Goal: Transaction & Acquisition: Purchase product/service

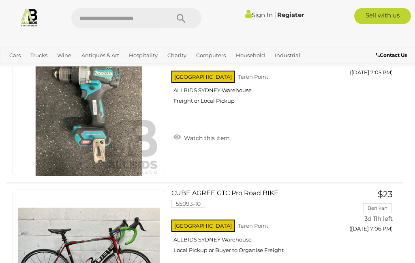
scroll to position [350, 0]
click at [92, 15] on input "text" at bounding box center [116, 18] width 90 height 20
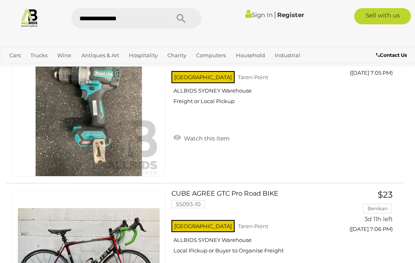
type input "**********"
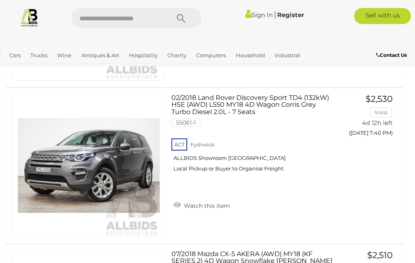
scroll to position [2852, 0]
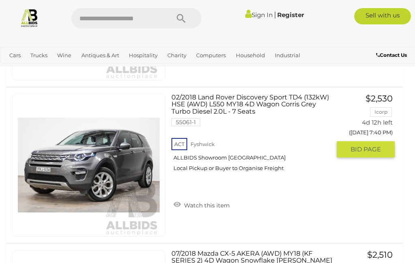
click at [196, 204] on link "Watch this item" at bounding box center [202, 204] width 60 height 12
click at [211, 178] on div "ACT Fyshwick ALLBIDS Showroom Fyshwick Local Pickup or Buyer to Organise Freight" at bounding box center [251, 157] width 159 height 42
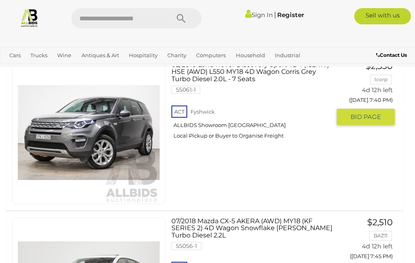
click at [302, 146] on div "ACT Fyshwick ALLBIDS Showroom Fyshwick Local Pickup or Buyer to Organise Freight" at bounding box center [251, 125] width 159 height 42
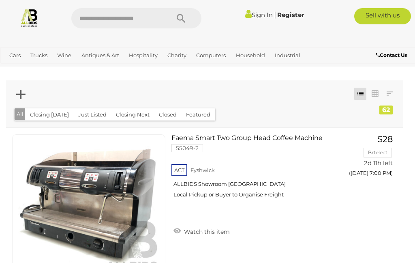
click at [379, 92] on link at bounding box center [375, 94] width 12 height 12
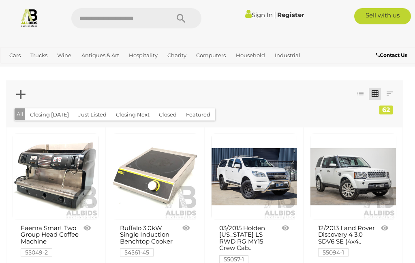
click at [391, 92] on link at bounding box center [390, 94] width 12 height 12
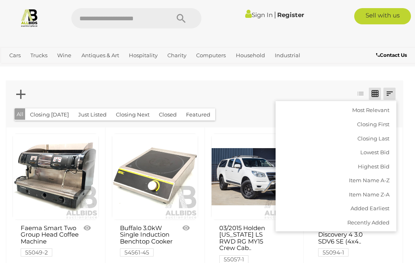
click at [411, 87] on div at bounding box center [207, 131] width 415 height 263
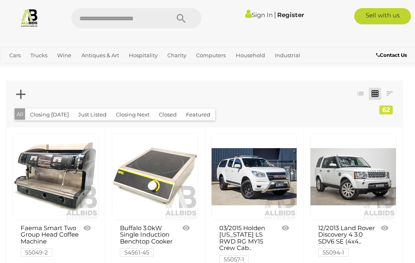
click at [15, 90] on div at bounding box center [204, 94] width 385 height 17
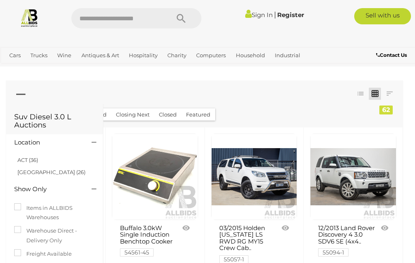
click at [20, 139] on h4 "Location" at bounding box center [46, 142] width 65 height 7
click at [92, 145] on icon at bounding box center [94, 142] width 5 height 8
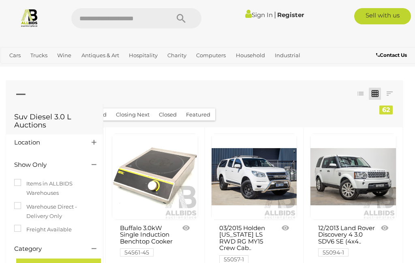
click at [365, 95] on link at bounding box center [361, 94] width 12 height 12
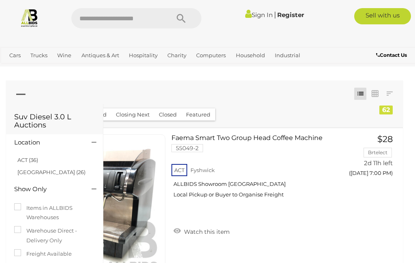
click at [390, 90] on link at bounding box center [390, 94] width 12 height 12
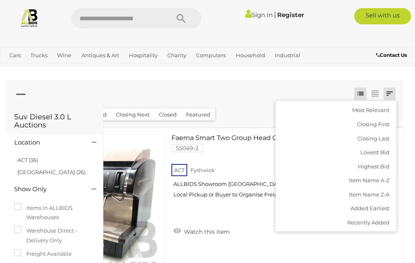
click at [26, 98] on div at bounding box center [207, 131] width 415 height 263
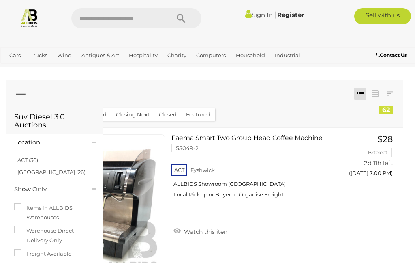
click at [377, 93] on link at bounding box center [375, 94] width 12 height 12
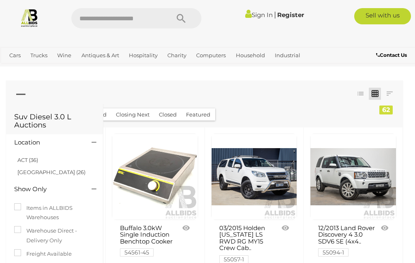
click at [19, 95] on icon at bounding box center [20, 94] width 9 height 16
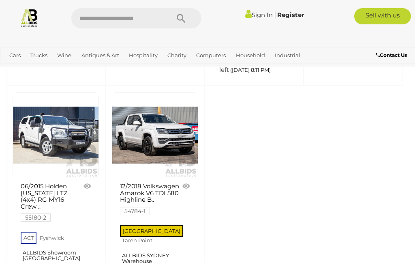
scroll to position [3006, 0]
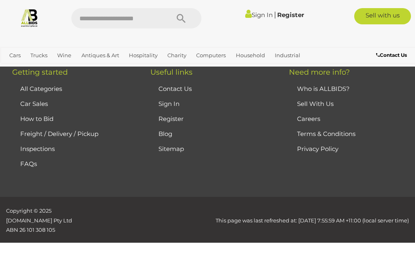
scroll to position [0, 0]
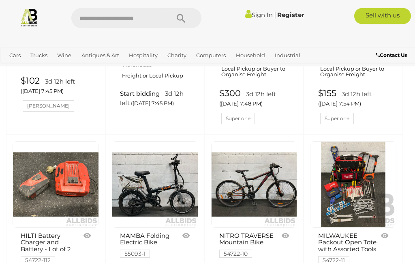
scroll to position [1054, 0]
